Goal: Information Seeking & Learning: Learn about a topic

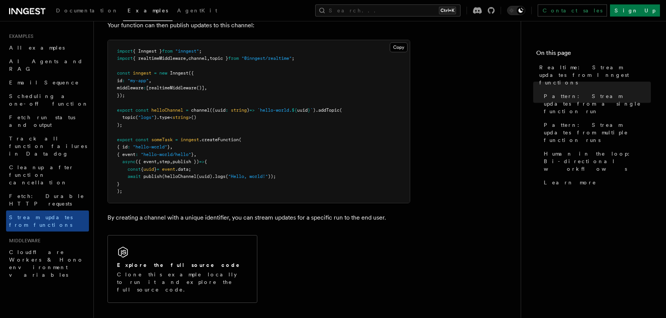
scroll to position [400, 0]
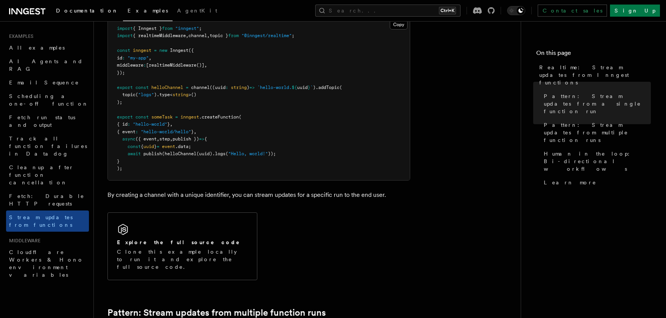
click at [75, 11] on span "Documentation" at bounding box center [87, 11] width 62 height 6
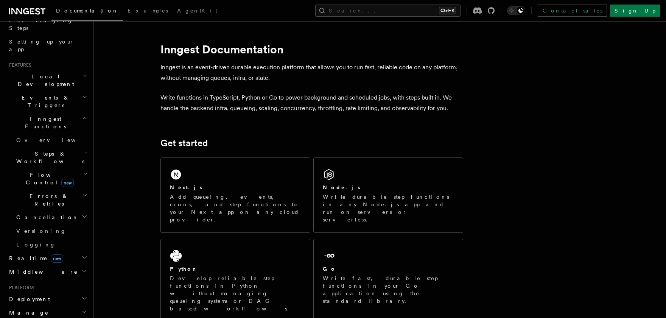
scroll to position [131, 0]
click at [23, 254] on span "Realtime new" at bounding box center [34, 258] width 57 height 8
click at [37, 282] on span "React hooks / Next.js" at bounding box center [49, 289] width 67 height 14
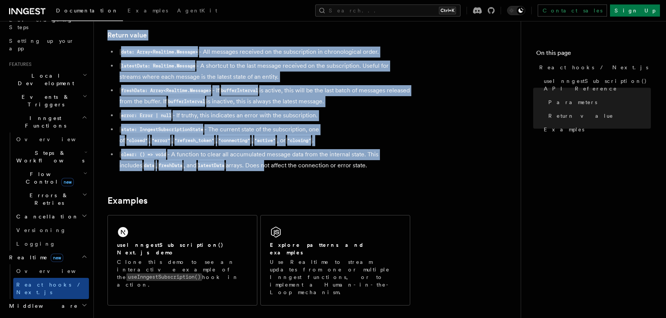
scroll to position [650, 0]
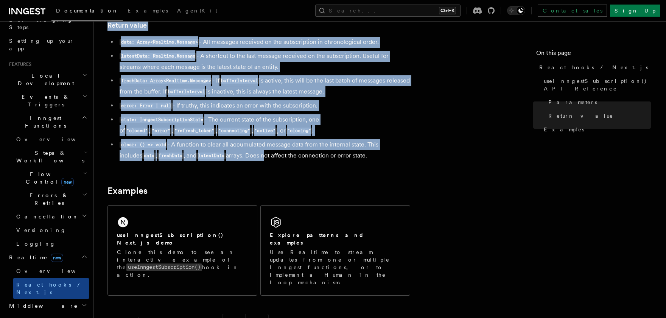
drag, startPoint x: 100, startPoint y: 53, endPoint x: 353, endPoint y: 156, distance: 273.6
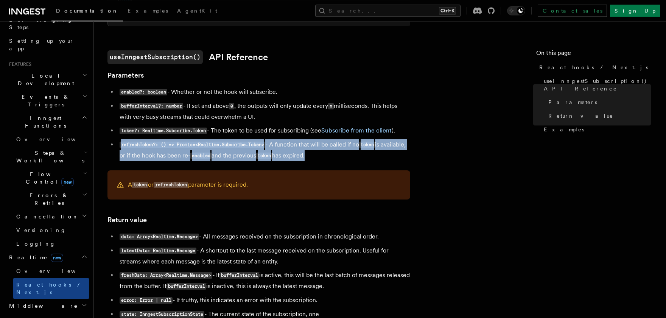
scroll to position [450, 0]
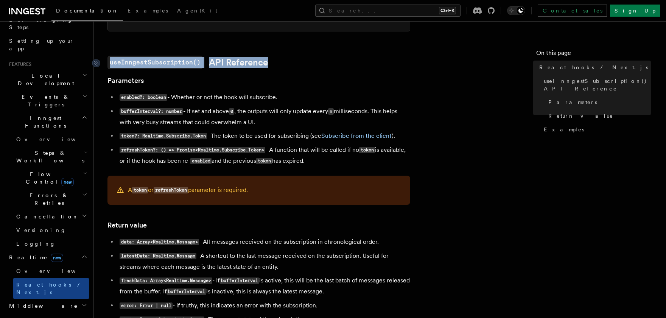
drag, startPoint x: 354, startPoint y: 160, endPoint x: 102, endPoint y: 65, distance: 269.5
click at [106, 65] on article "Features Realtime React hooks / Next.js TypeScript SDK v3.32.0+ Realtime provid…" at bounding box center [307, 112] width 403 height 1056
copy article "useInngestSubscription() API Reference"
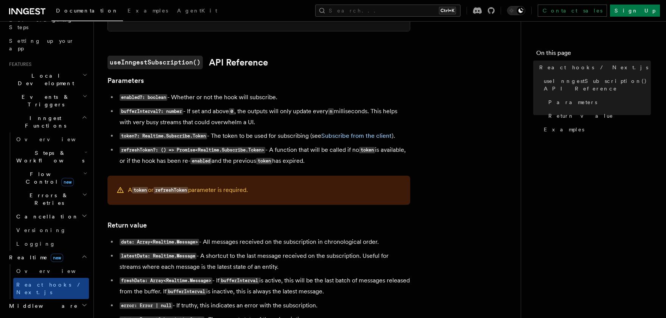
click at [254, 220] on article "Features Realtime React hooks / Next.js TypeScript SDK v3.32.0+ Realtime provid…" at bounding box center [307, 112] width 403 height 1056
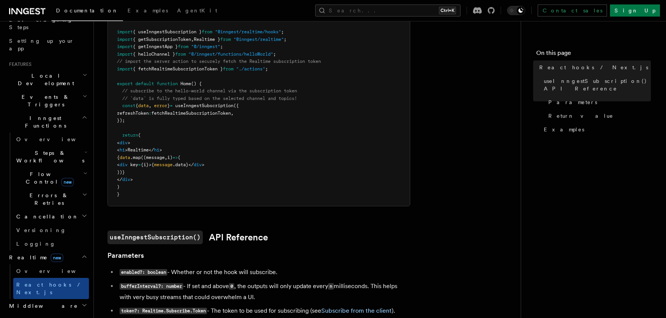
scroll to position [250, 0]
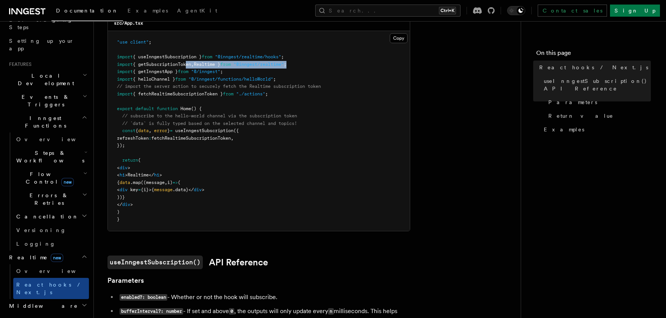
drag, startPoint x: 304, startPoint y: 64, endPoint x: 188, endPoint y: 64, distance: 116.2
click at [188, 64] on pre ""use client" ; import { useInngestSubscription } from "@inngest/realtime/hooks"…" at bounding box center [259, 131] width 302 height 200
click at [248, 58] on span ""@inngest/realtime/hooks"" at bounding box center [248, 56] width 66 height 5
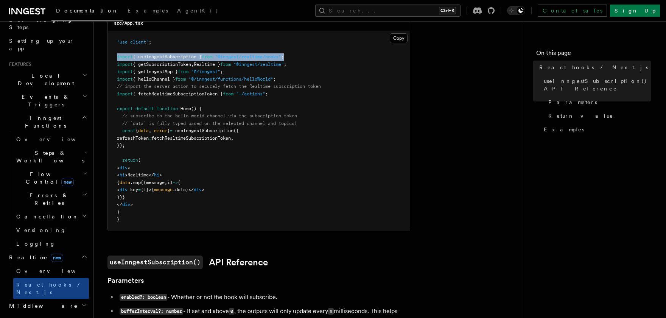
drag, startPoint x: 274, startPoint y: 56, endPoint x: 110, endPoint y: 55, distance: 163.6
click at [110, 55] on pre ""use client" ; import { useInngestSubscription } from "@inngest/realtime/hooks"…" at bounding box center [259, 131] width 302 height 200
copy span "import { useInngestSubscription } from "@inngest/realtime/hooks" ;"
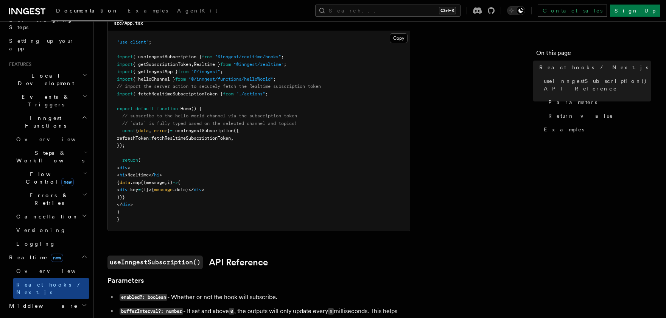
click at [231, 137] on span "fetchRealtimeSubscriptionToken" at bounding box center [191, 138] width 80 height 5
copy span "fetchRealtimeSubscriptionToken"
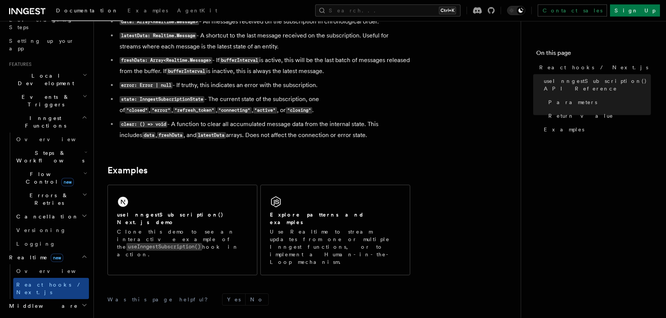
scroll to position [750, 0]
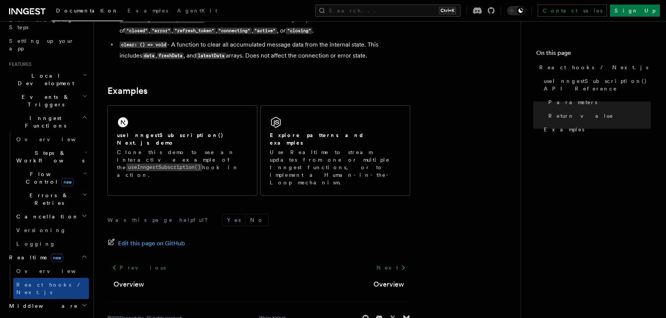
drag, startPoint x: 105, startPoint y: 61, endPoint x: 359, endPoint y: 54, distance: 254.1
copy article "A token or refreshToken parameter is required. Return value data: Array<Realtim…"
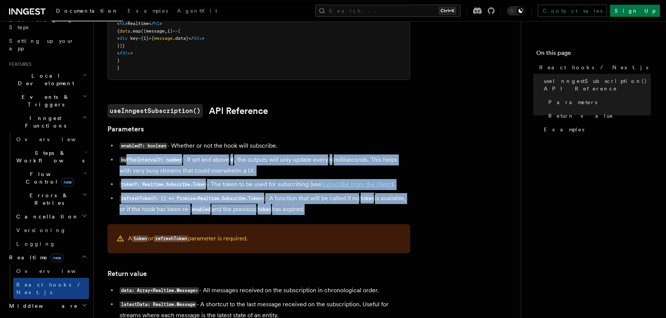
scroll to position [400, 0]
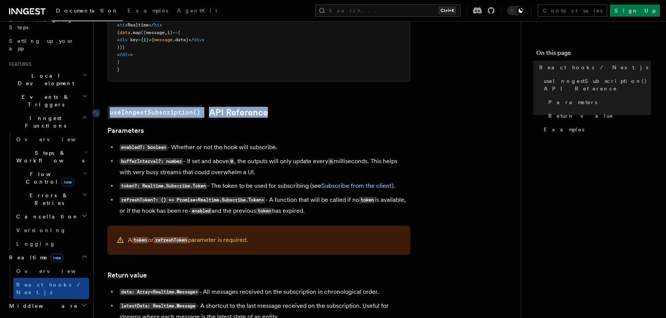
drag, startPoint x: 345, startPoint y: 157, endPoint x: 103, endPoint y: 114, distance: 245.2
click at [106, 114] on article "Features Realtime React hooks / Next.js TypeScript SDK v3.32.0+ Realtime provid…" at bounding box center [307, 162] width 403 height 1056
copy article "useInngestSubscription() API Reference"
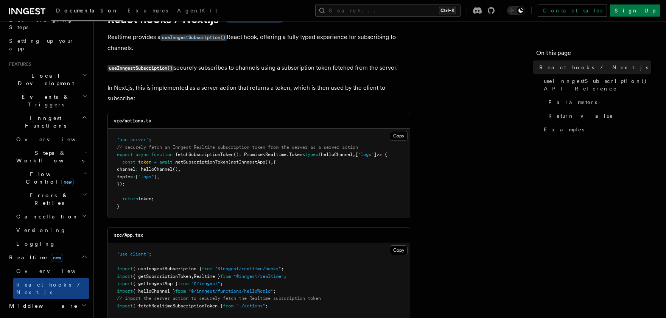
scroll to position [0, 0]
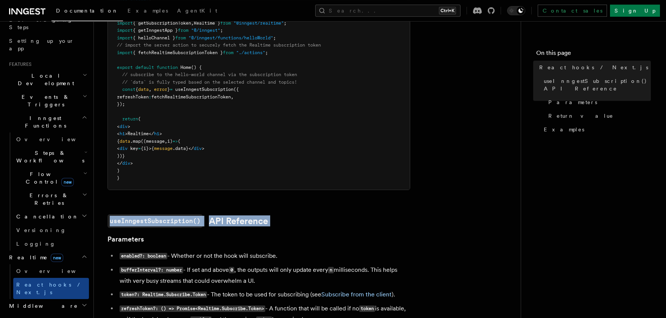
drag, startPoint x: 253, startPoint y: 225, endPoint x: 273, endPoint y: 224, distance: 19.7
click at [269, 224] on article "Features Realtime React hooks / Next.js TypeScript SDK v3.32.0+ Realtime provid…" at bounding box center [307, 270] width 403 height 1056
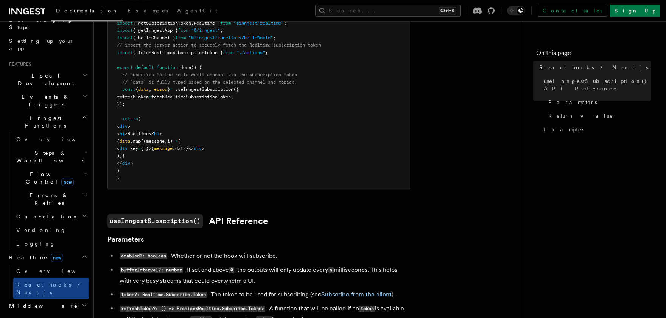
click at [279, 223] on h2 "useInngestSubscription() API Reference" at bounding box center [259, 221] width 303 height 14
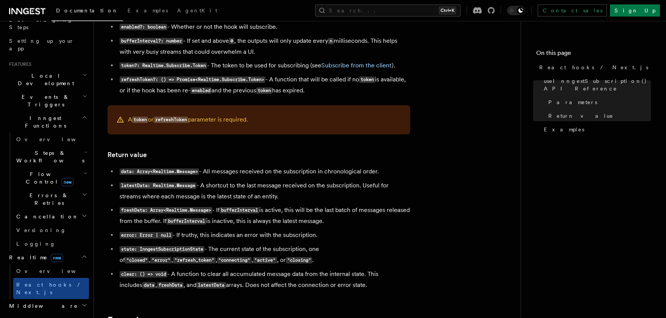
scroll to position [541, 0]
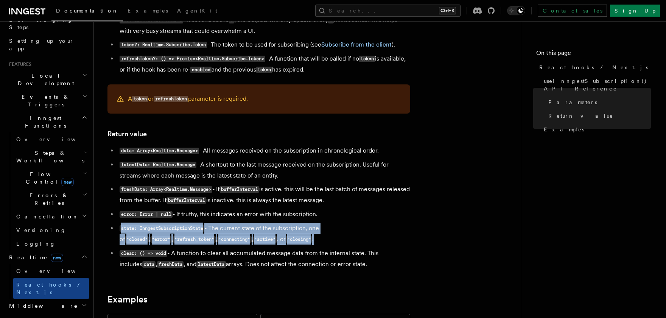
drag, startPoint x: 119, startPoint y: 231, endPoint x: 284, endPoint y: 243, distance: 165.9
click at [284, 243] on li "state: InngestSubscriptionState - The current state of the subscription, one of…" at bounding box center [263, 234] width 293 height 22
copy li "state: InngestSubscriptionState - The current state of the subscription, one of…"
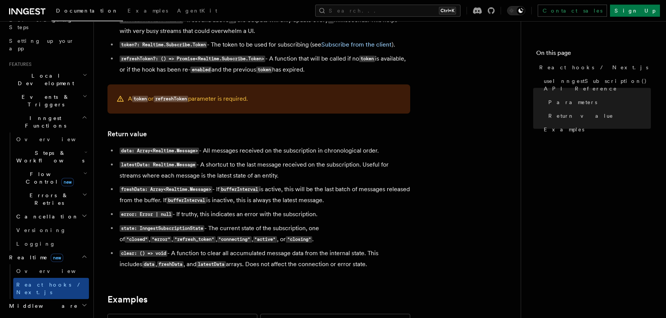
click at [415, 199] on article "Features Realtime React hooks / Next.js TypeScript SDK v3.32.0+ Realtime provid…" at bounding box center [307, 20] width 403 height 1056
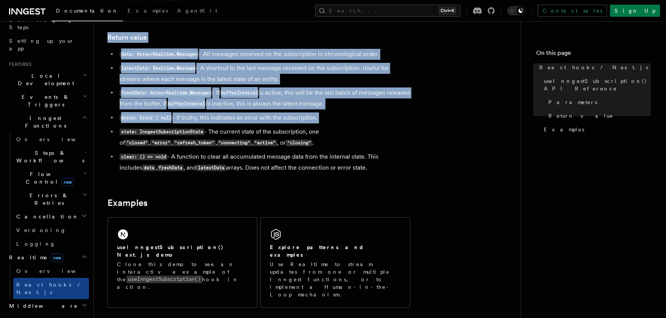
scroll to position [641, 0]
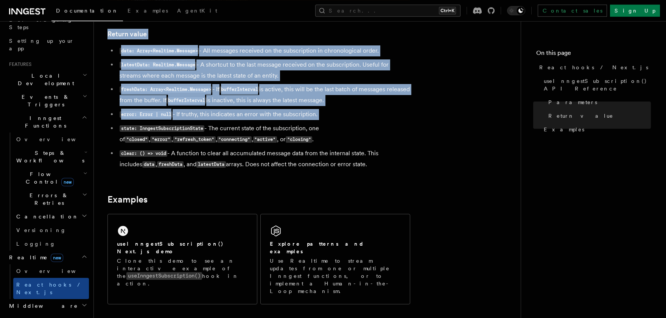
drag, startPoint x: 112, startPoint y: 108, endPoint x: 377, endPoint y: 163, distance: 271.1
copy article "Return value data: Array<Realtime.Message> - All messages received on the subsc…"
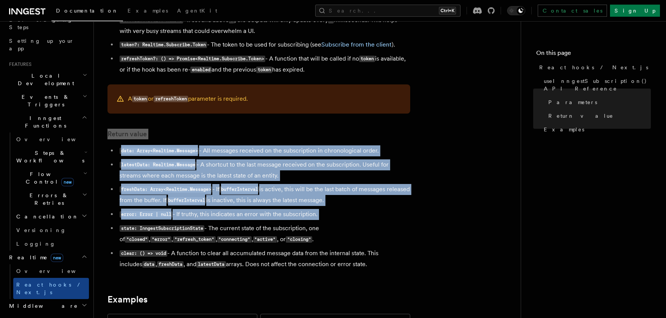
click at [244, 133] on h3 "Return value" at bounding box center [259, 134] width 303 height 11
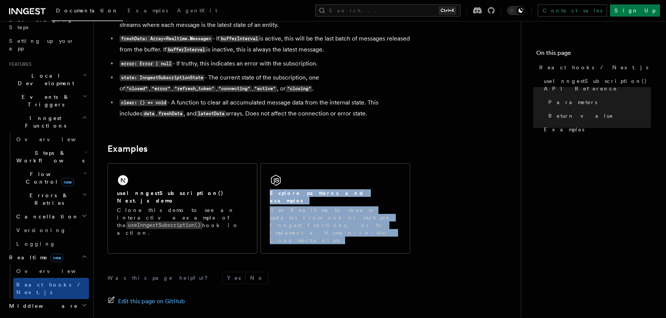
scroll to position [750, 0]
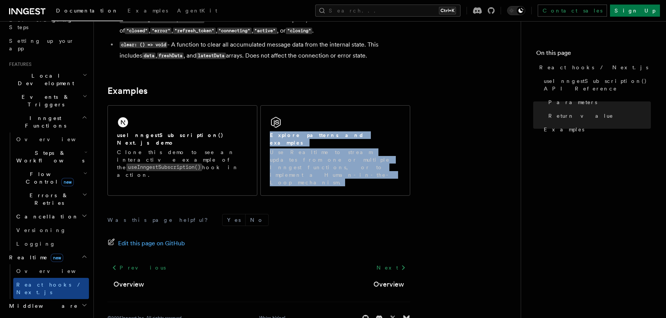
drag, startPoint x: 108, startPoint y: 61, endPoint x: 381, endPoint y: 65, distance: 273.8
copy article "A token or refreshToken parameter is required. Return value data: Array<Realtim…"
click at [42, 264] on link "Overview" at bounding box center [51, 271] width 76 height 14
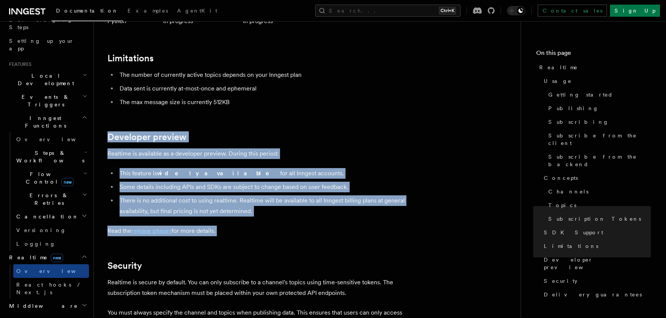
scroll to position [2499, 0]
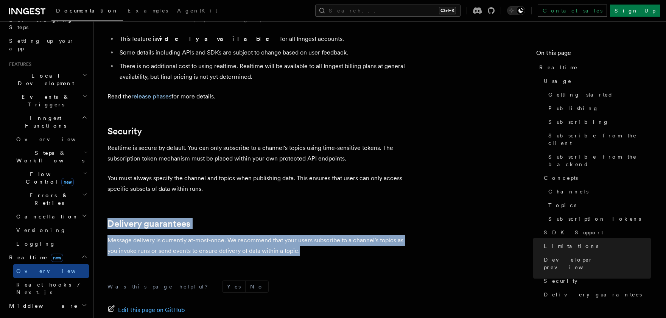
drag, startPoint x: 105, startPoint y: 52, endPoint x: 329, endPoint y: 227, distance: 284.1
copy article "Delivery guarantees Message delivery is currently at-most-once. We recommend th…"
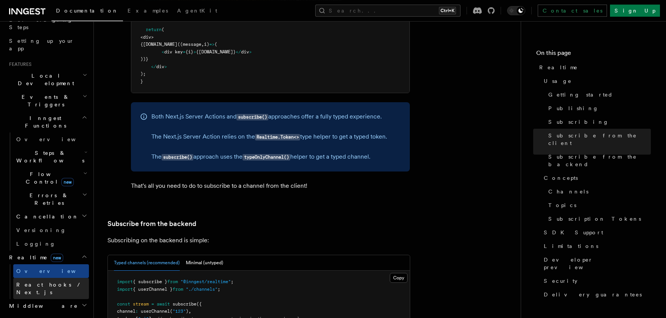
scroll to position [1366, 0]
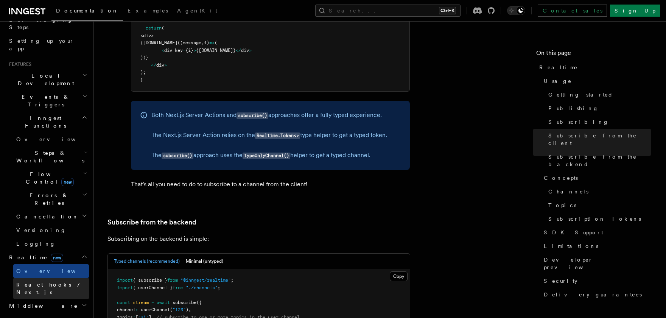
click at [27, 282] on span "React hooks / Next.js" at bounding box center [49, 289] width 67 height 14
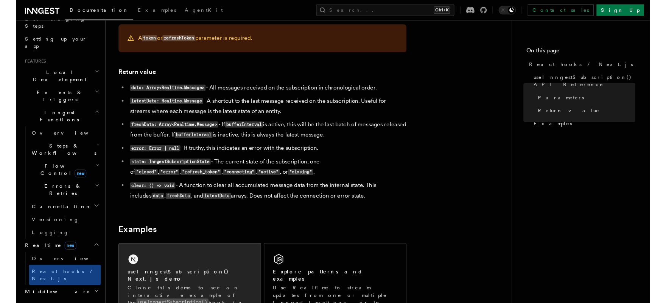
scroll to position [751, 0]
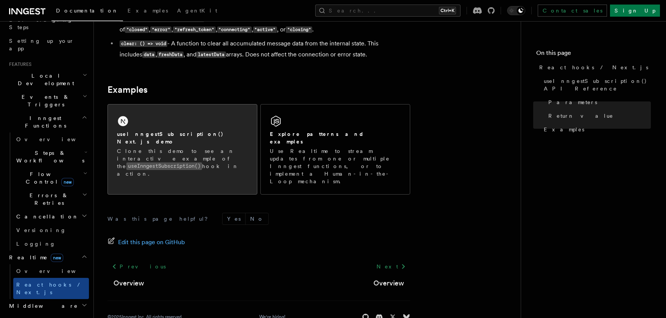
click at [199, 140] on div "useInngestSubscription() Next.js demo Clone this demo to see an interactive exa…" at bounding box center [182, 153] width 131 height 47
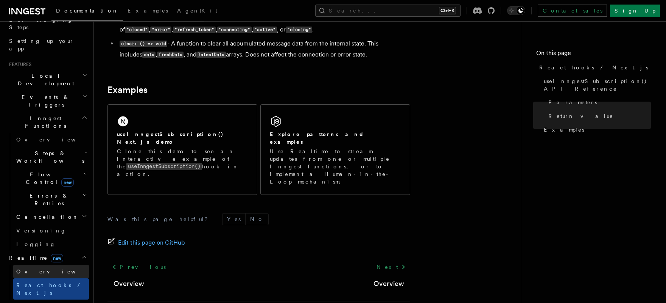
click at [40, 264] on link "Overview" at bounding box center [51, 271] width 76 height 14
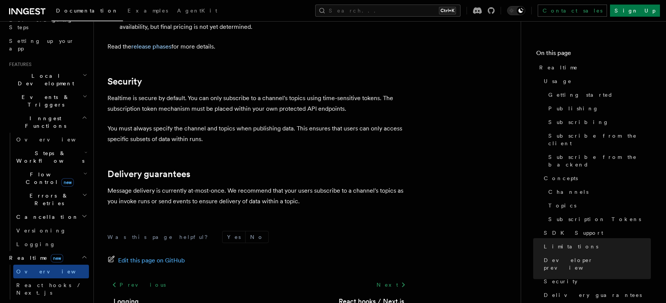
scroll to position [2581, 0]
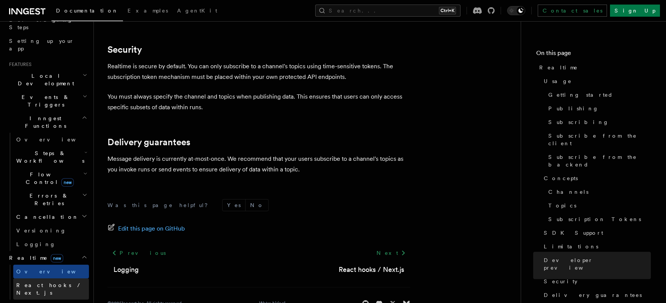
click at [49, 282] on span "React hooks / Next.js" at bounding box center [49, 289] width 67 height 14
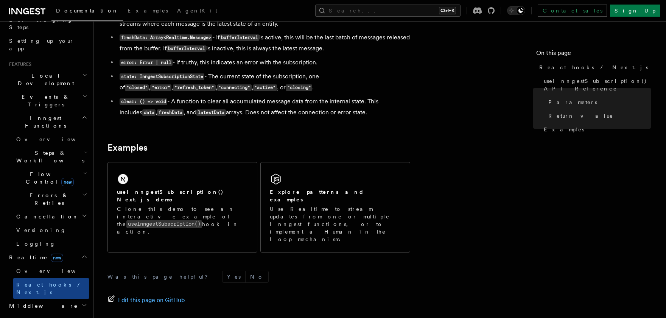
scroll to position [716, 0]
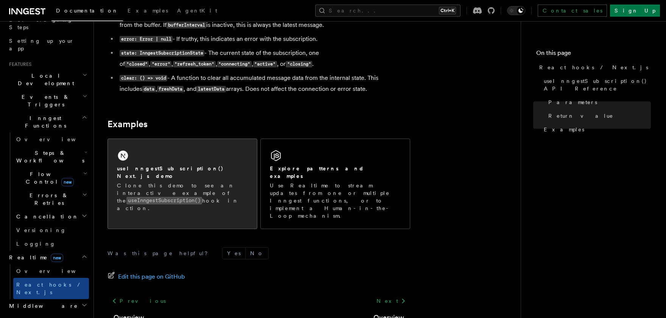
click at [208, 175] on div "useInngestSubscription() Next.js demo Clone this demo to see an interactive exa…" at bounding box center [182, 188] width 131 height 47
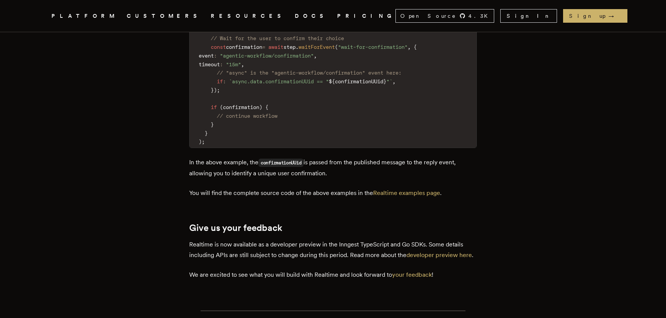
scroll to position [2299, 0]
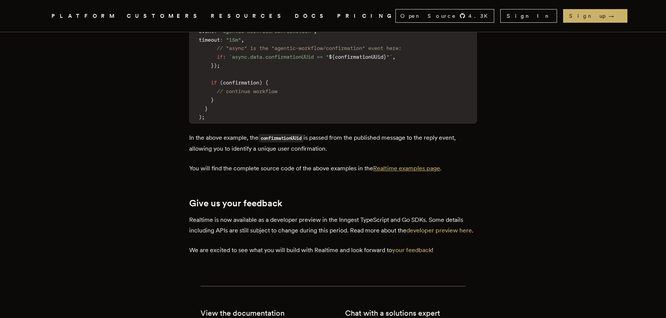
click at [427, 165] on link "Realtime examples page" at bounding box center [406, 168] width 67 height 7
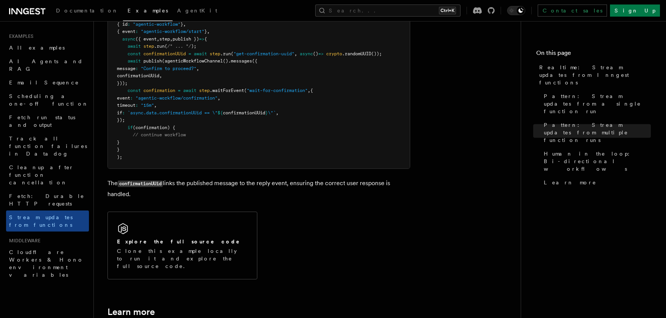
scroll to position [1699, 0]
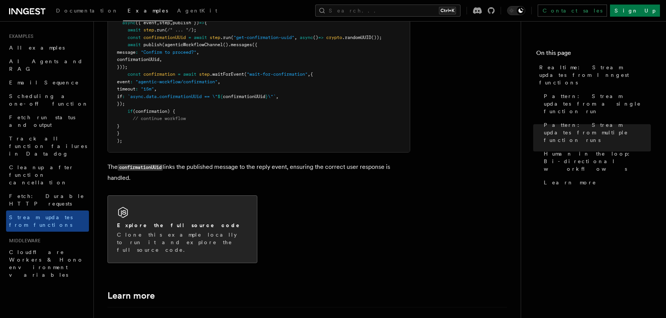
click at [211, 231] on p "Clone this example locally to run it and explore the full source code." at bounding box center [182, 242] width 131 height 23
